Goal: Transaction & Acquisition: Book appointment/travel/reservation

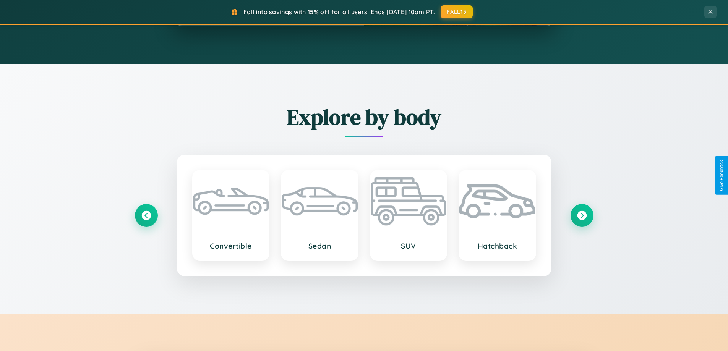
scroll to position [1471, 0]
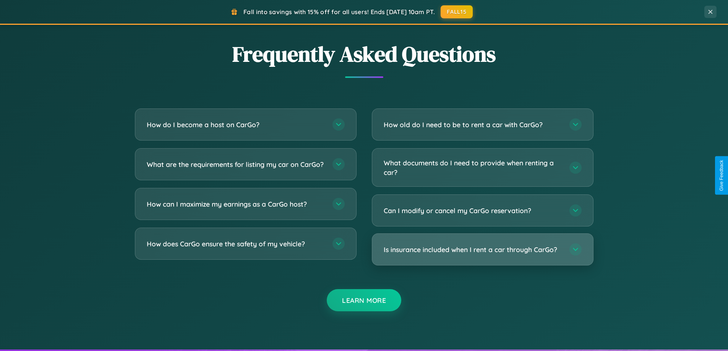
click at [482, 250] on h3 "Is insurance included when I rent a car through CarGo?" at bounding box center [473, 250] width 178 height 10
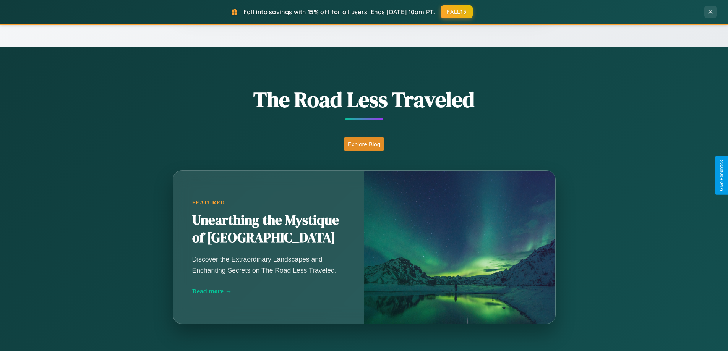
scroll to position [329, 0]
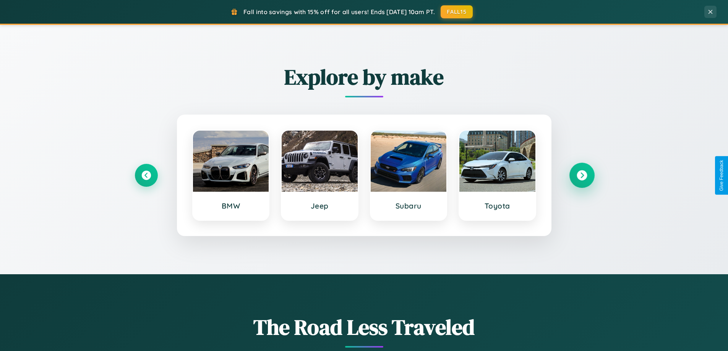
click at [582, 175] on icon at bounding box center [582, 175] width 10 height 10
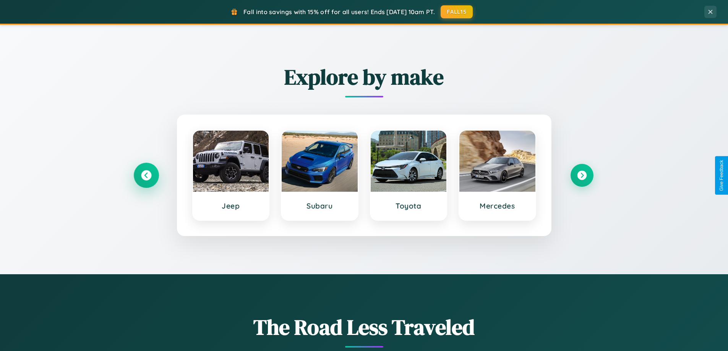
click at [146, 175] on icon at bounding box center [146, 175] width 10 height 10
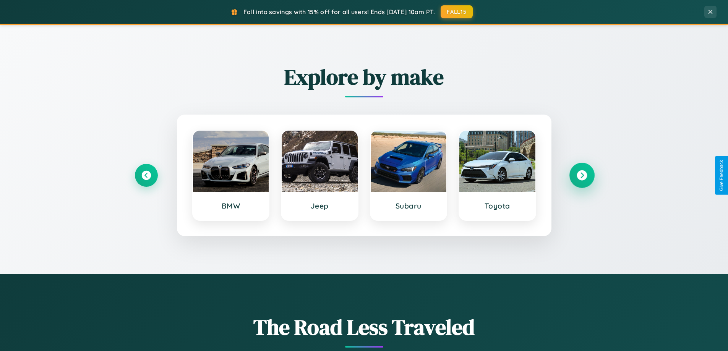
click at [582, 175] on icon at bounding box center [582, 175] width 10 height 10
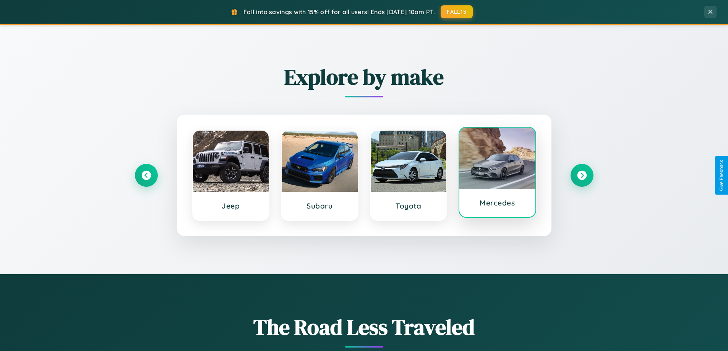
click at [497, 175] on div at bounding box center [497, 158] width 76 height 61
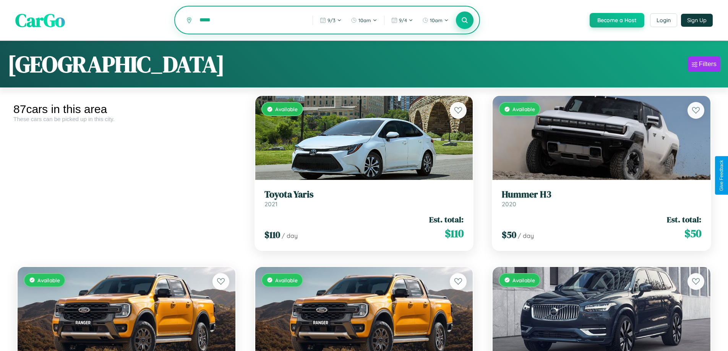
type input "*****"
click at [464, 21] on icon at bounding box center [464, 19] width 7 height 7
